Goal: Transaction & Acquisition: Purchase product/service

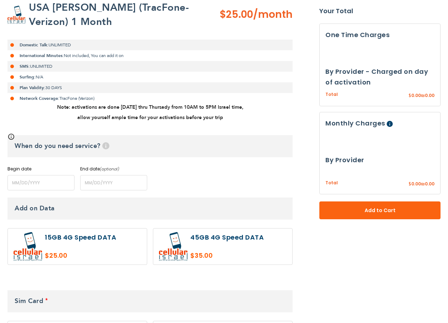
scroll to position [143, 0]
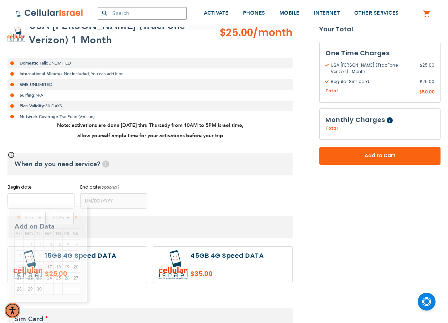
click at [52, 194] on input "name" at bounding box center [40, 200] width 67 height 15
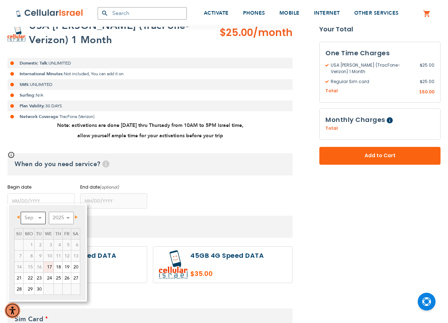
click at [40, 220] on select "Sep Oct Nov Dec" at bounding box center [33, 218] width 25 height 12
click at [68, 245] on link "3" at bounding box center [67, 245] width 8 height 11
type input "[DATE]"
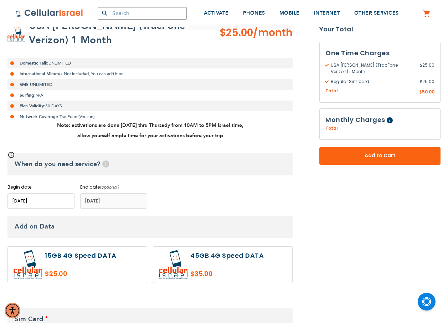
click at [100, 196] on input "name" at bounding box center [113, 200] width 67 height 15
click at [112, 195] on input "name" at bounding box center [113, 200] width 67 height 15
click at [88, 193] on input "name" at bounding box center [113, 200] width 67 height 15
click at [85, 196] on input "name" at bounding box center [113, 200] width 67 height 15
click at [66, 193] on input "name" at bounding box center [40, 200] width 67 height 15
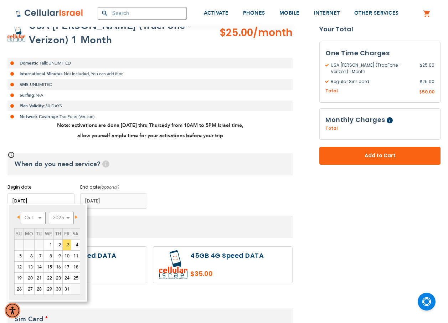
click at [66, 193] on input "name" at bounding box center [40, 200] width 67 height 15
click at [118, 195] on input "name" at bounding box center [113, 200] width 67 height 15
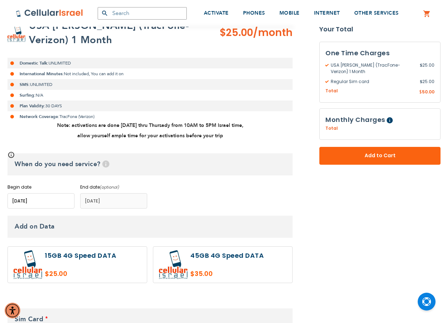
click at [87, 219] on h3 "Add on Data" at bounding box center [149, 227] width 285 height 22
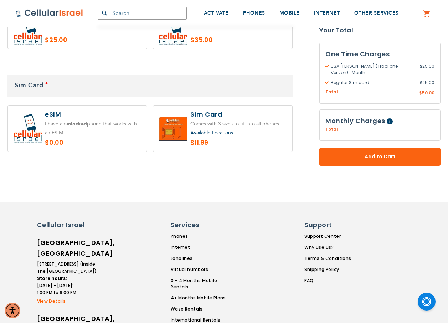
scroll to position [294, 0]
